Goal: Browse casually

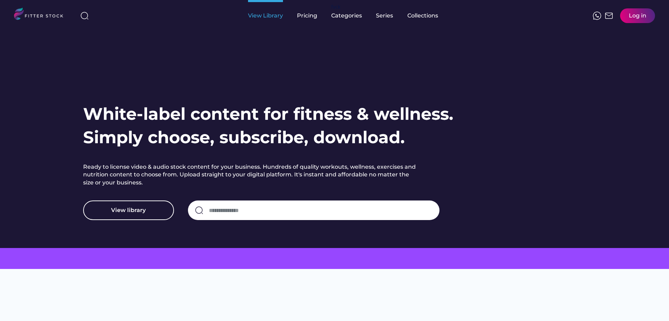
click at [262, 16] on div "View Library" at bounding box center [265, 16] width 35 height 8
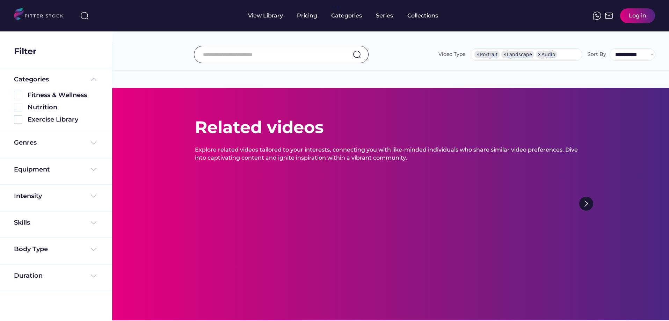
select select "**********"
